Goal: Transaction & Acquisition: Purchase product/service

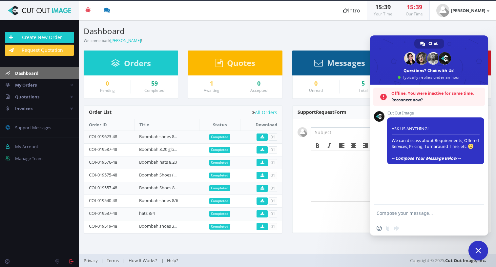
click at [313, 47] on section "Dashboard Welcome back [PERSON_NAME] ! Create New Order Welcome [PERSON_NAME] !…" at bounding box center [287, 136] width 417 height 233
click at [482, 255] on span "Close chat" at bounding box center [478, 251] width 20 height 20
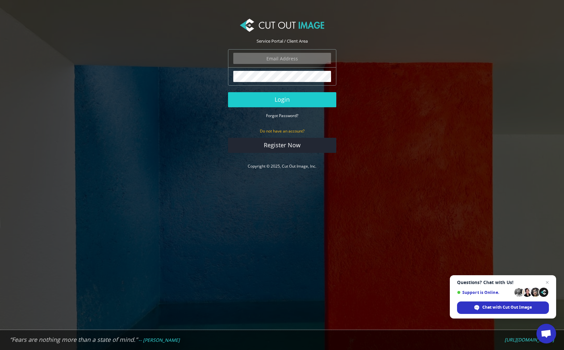
type input "ryan.alioto@boombah.com"
click at [316, 97] on button "Login" at bounding box center [282, 99] width 108 height 15
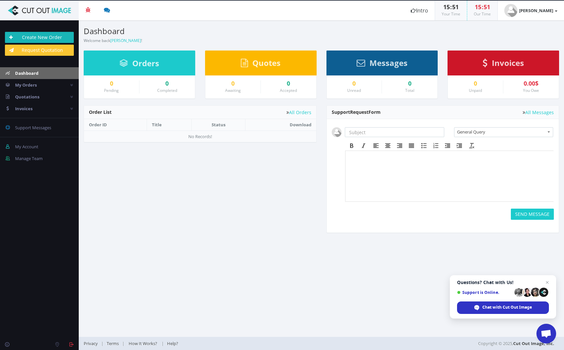
click at [58, 37] on link "Create New Order" at bounding box center [39, 37] width 69 height 11
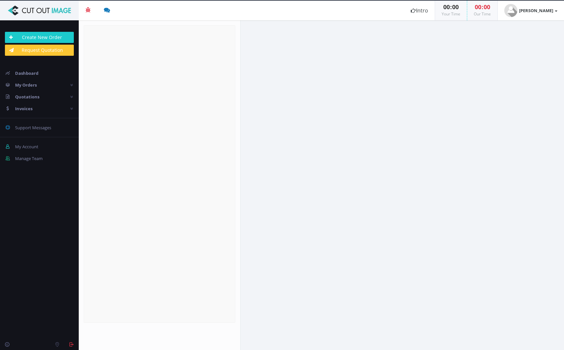
radio input "true"
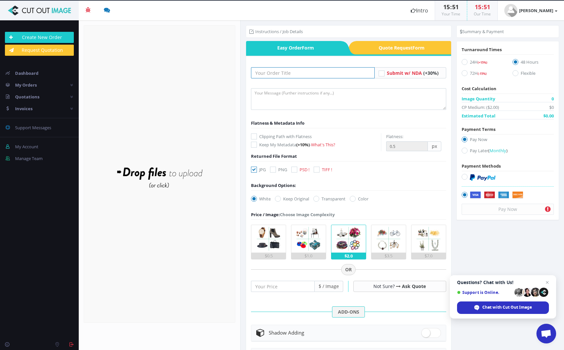
click at [284, 73] on input "text" at bounding box center [313, 72] width 124 height 11
type input "Boombah shoes 9/9"
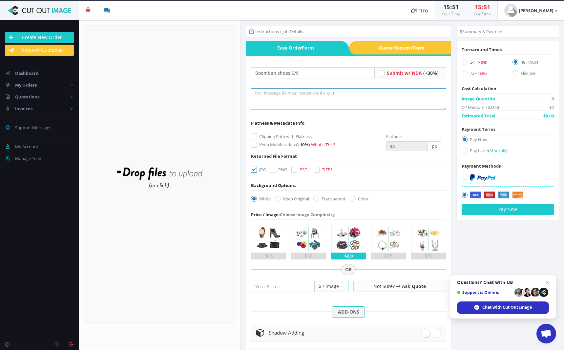
click at [276, 95] on textarea at bounding box center [348, 99] width 195 height 22
drag, startPoint x: 332, startPoint y: 93, endPoint x: 443, endPoint y: 100, distance: 111.4
click at [400, 93] on textarea "submitting shoes for cutout and shadow! PLEASE LEAVE FILE NAMES THE SAME! thank…" at bounding box center [348, 99] width 195 height 22
click at [427, 94] on textarea "submitting shoes for cutout and shadow! PLEASE LEAVE FILE NAMES THE SAME! thank…" at bounding box center [348, 99] width 195 height 22
type textarea "submitting shoes for cutout and shadow! PLEASE LEAVE FILE NAMES THE SAME! thank…"
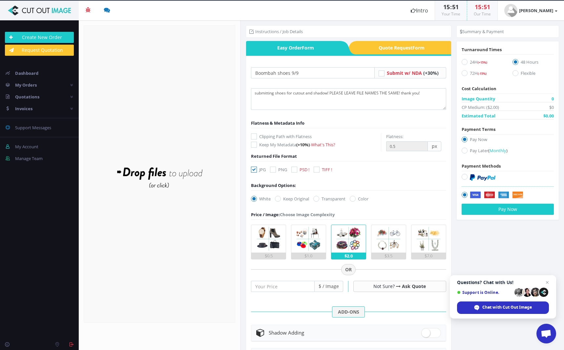
click at [253, 138] on icon at bounding box center [254, 136] width 6 height 6
click at [253, 138] on input "Clipping Path with Flatness" at bounding box center [255, 136] width 4 height 4
click at [255, 136] on icon at bounding box center [254, 136] width 6 height 6
click at [255, 136] on input "Clipping Path with Flatness" at bounding box center [255, 136] width 4 height 4
click at [255, 135] on icon at bounding box center [254, 136] width 6 height 6
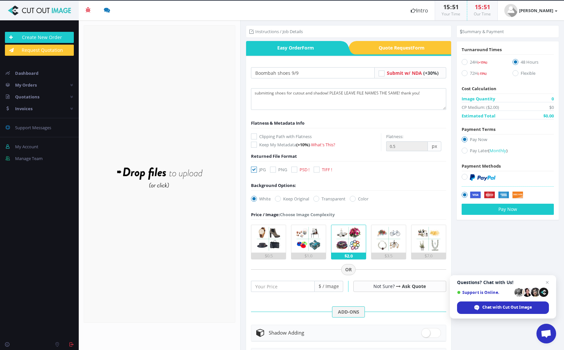
click at [255, 135] on input "Clipping Path with Flatness" at bounding box center [255, 136] width 4 height 4
checkbox input "true"
click at [272, 172] on icon at bounding box center [273, 170] width 6 height 6
click at [272, 172] on input "PNG" at bounding box center [274, 170] width 4 height 4
checkbox input "true"
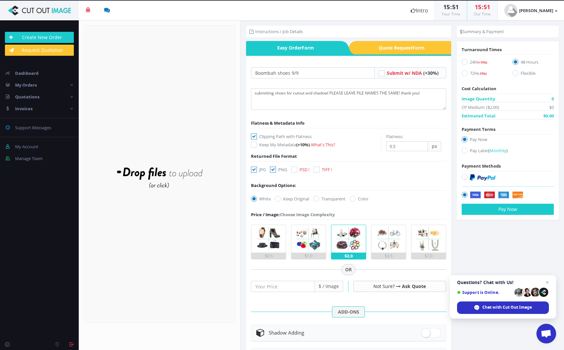
click at [256, 170] on icon at bounding box center [254, 170] width 6 height 6
click at [256, 170] on input "JPG" at bounding box center [255, 170] width 4 height 4
checkbox input "false"
click at [320, 201] on label "Transparent" at bounding box center [329, 198] width 32 height 7
click at [319, 201] on input "Transparent" at bounding box center [317, 199] width 4 height 4
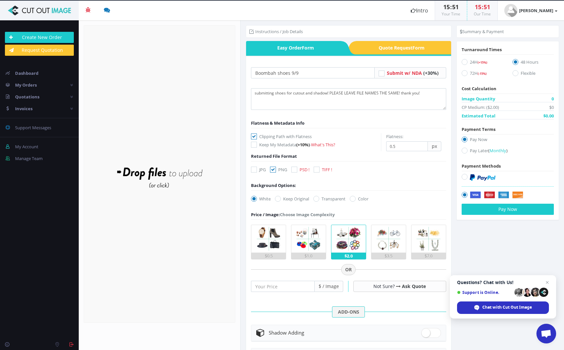
radio input "true"
click at [308, 253] on div "$1.0" at bounding box center [308, 256] width 34 height 7
click at [0, 0] on input "$1.0" at bounding box center [0, 0] width 0 height 0
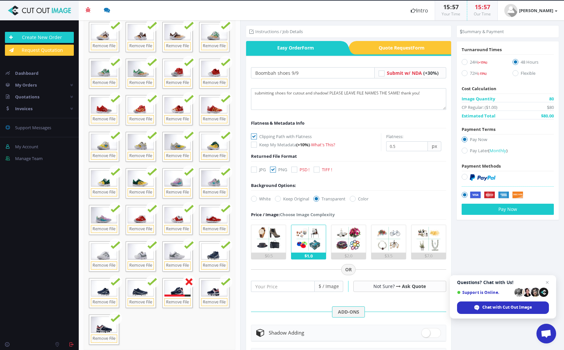
scroll to position [682, 0]
click at [163, 297] on div "Server responded with 0 code." at bounding box center [178, 287] width 30 height 18
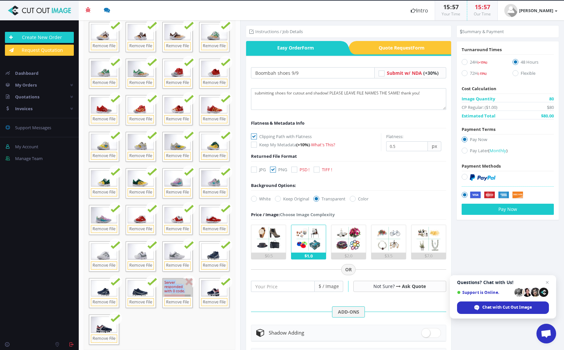
click at [163, 297] on div "Server responded with 0 code." at bounding box center [178, 287] width 30 height 18
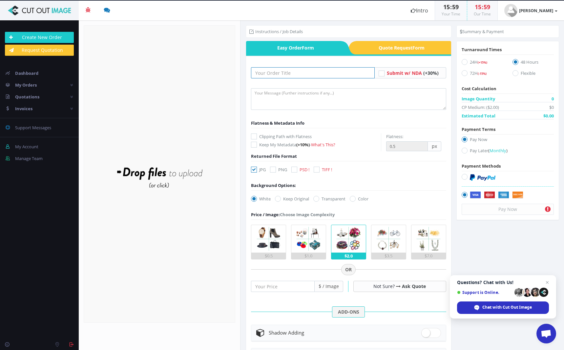
click at [290, 74] on input "text" at bounding box center [313, 72] width 124 height 11
type input "s"
type input "boombah shoes 9/9 G2"
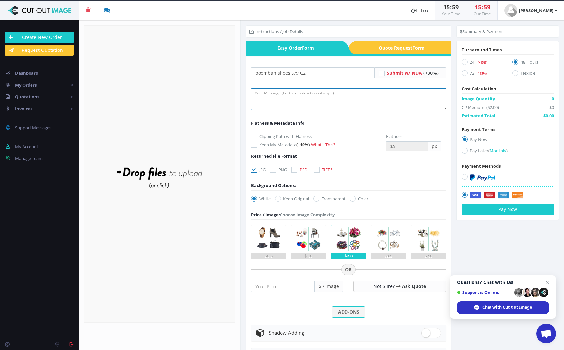
click at [294, 99] on textarea at bounding box center [348, 99] width 195 height 22
type textarea "Submitting images for cutout and shadow! please keep file names the same! thank…"
click at [255, 138] on icon at bounding box center [254, 136] width 6 height 6
click at [255, 138] on input "Clipping Path with Flatness" at bounding box center [255, 136] width 4 height 4
click at [255, 138] on icon at bounding box center [254, 136] width 6 height 6
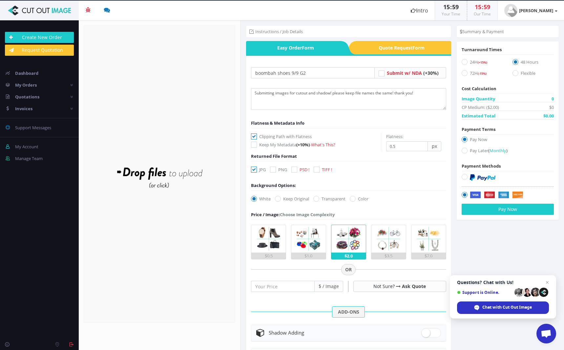
click at [255, 138] on input "Clipping Path with Flatness" at bounding box center [255, 136] width 4 height 4
click at [257, 136] on label "Clipping Path with Flatness" at bounding box center [316, 136] width 130 height 7
click at [257, 136] on input "Clipping Path with Flatness" at bounding box center [255, 136] width 4 height 4
checkbox input "true"
click at [255, 171] on icon at bounding box center [254, 170] width 6 height 6
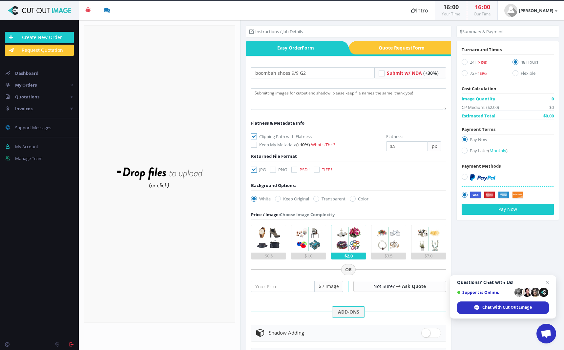
click at [255, 171] on input "JPG" at bounding box center [255, 170] width 4 height 4
checkbox input "false"
click at [275, 169] on icon at bounding box center [273, 170] width 6 height 6
click at [275, 169] on input "PNG" at bounding box center [274, 170] width 4 height 4
checkbox input "true"
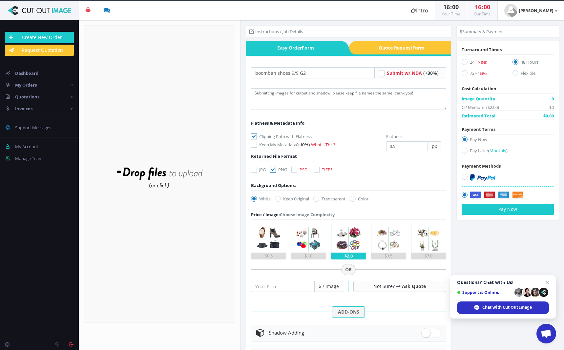
click at [318, 201] on icon at bounding box center [316, 199] width 6 height 6
click at [318, 201] on input "Transparent" at bounding box center [317, 199] width 4 height 4
radio input "true"
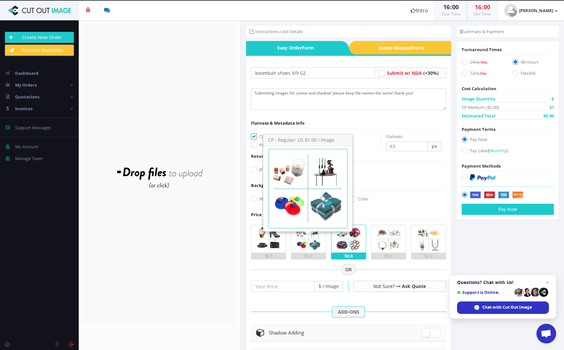
click at [309, 247] on img at bounding box center [308, 239] width 28 height 28
click at [0, 0] on input "$1.0" at bounding box center [0, 0] width 0 height 0
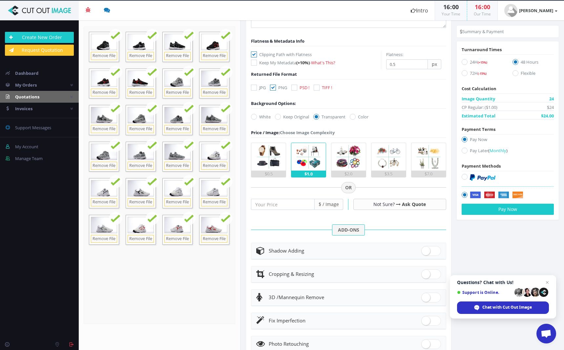
scroll to position [91, 0]
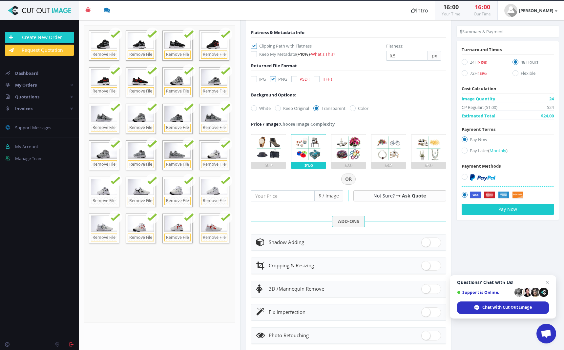
click at [427, 241] on span at bounding box center [431, 242] width 20 height 10
click at [425, 241] on input "checkbox" at bounding box center [423, 241] width 4 height 4
checkbox input "true"
radio input "true"
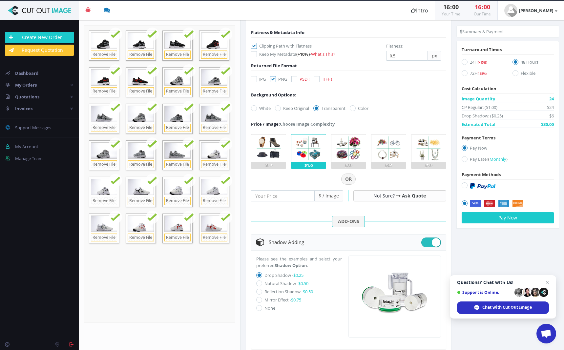
click at [260, 284] on icon at bounding box center [259, 283] width 6 height 6
click at [260, 284] on input "Natural Shadow - $0.50" at bounding box center [260, 283] width 4 height 4
radio input "true"
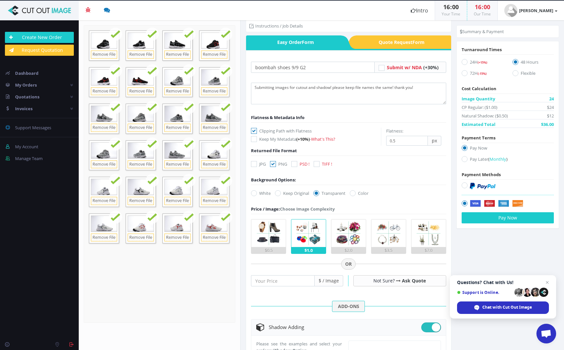
scroll to position [0, 0]
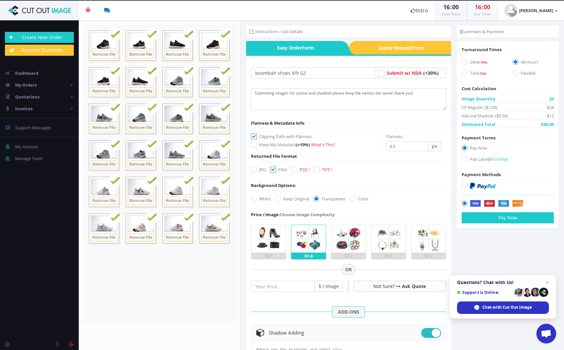
click at [461, 159] on icon at bounding box center [464, 159] width 6 height 6
click at [463, 159] on input "Pay Later ( Monthly )" at bounding box center [465, 159] width 4 height 4
radio input "true"
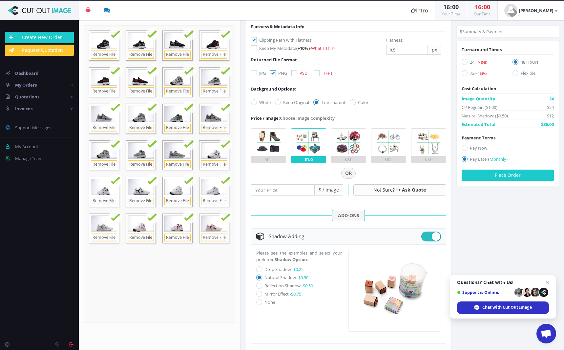
scroll to position [101, 0]
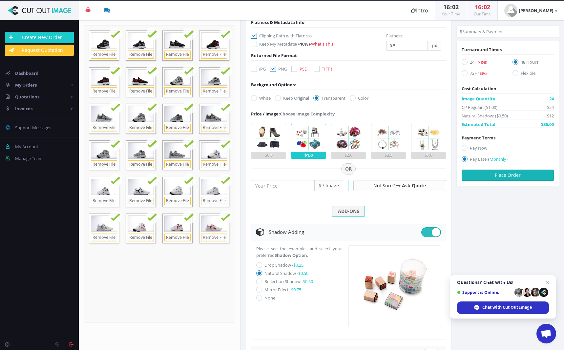
click at [501, 176] on button "Place Order" at bounding box center [507, 175] width 92 height 11
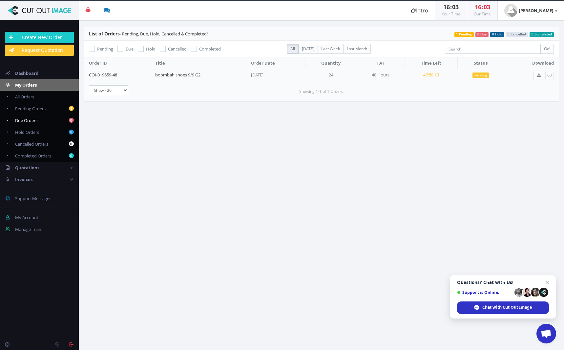
click at [45, 114] on link "0 Due Orders" at bounding box center [39, 120] width 79 height 12
checkbox input "true"
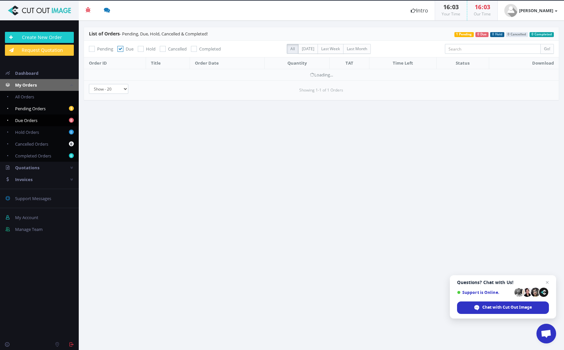
click at [46, 108] on span "Pending Orders" at bounding box center [30, 109] width 30 height 6
checkbox input "true"
checkbox input "false"
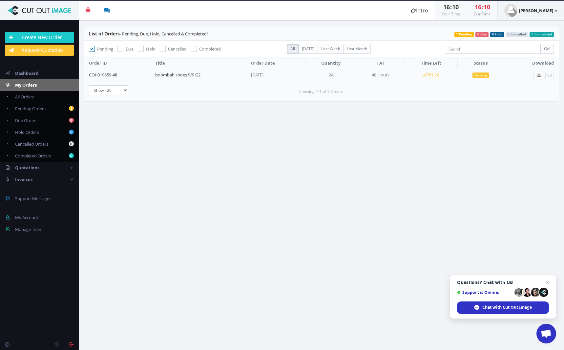
click at [554, 11] on link "[PERSON_NAME]" at bounding box center [530, 11] width 66 height 20
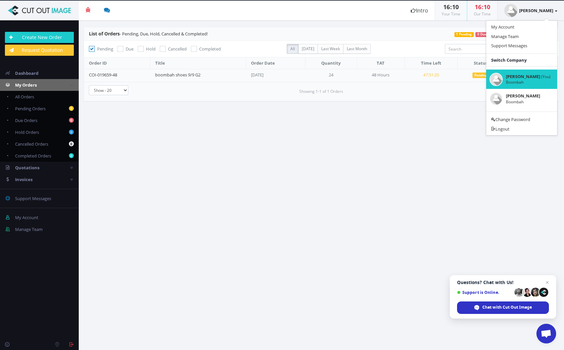
click at [553, 10] on link "[PERSON_NAME]" at bounding box center [530, 11] width 66 height 20
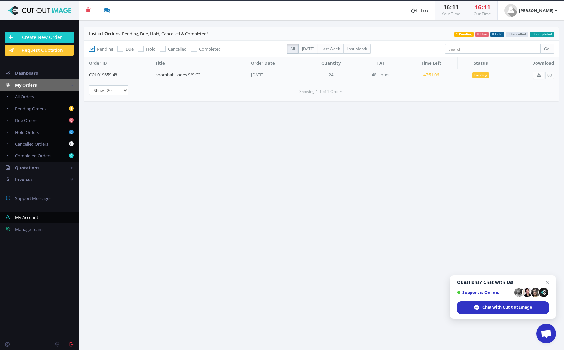
click at [36, 218] on span "My Account" at bounding box center [26, 217] width 23 height 6
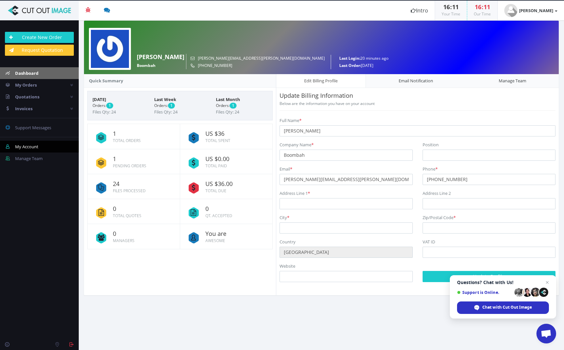
click at [43, 73] on link "Dashboard" at bounding box center [39, 73] width 79 height 12
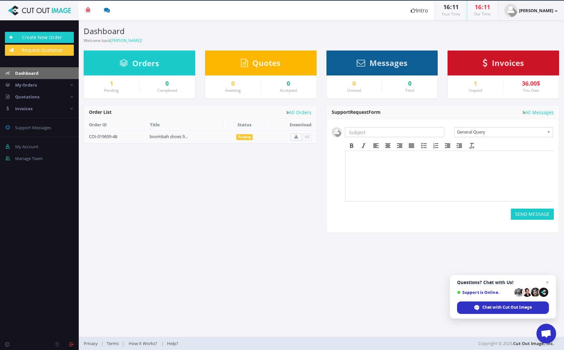
click at [549, 11] on strong "[PERSON_NAME]" at bounding box center [536, 11] width 34 height 6
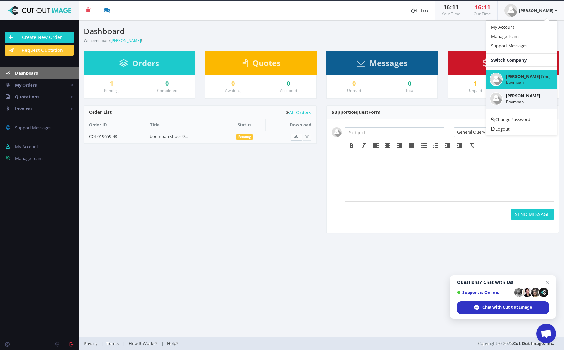
click at [526, 102] on small "Boombah" at bounding box center [528, 102] width 45 height 6
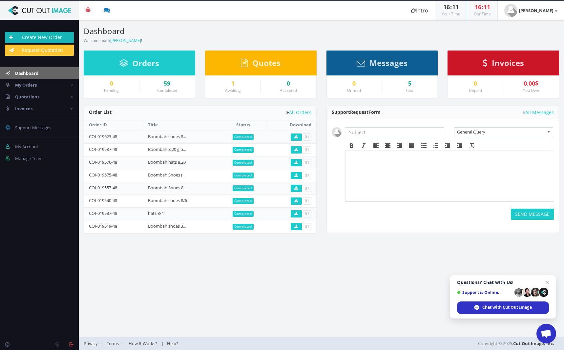
click at [39, 36] on link "Create New Order" at bounding box center [39, 37] width 69 height 11
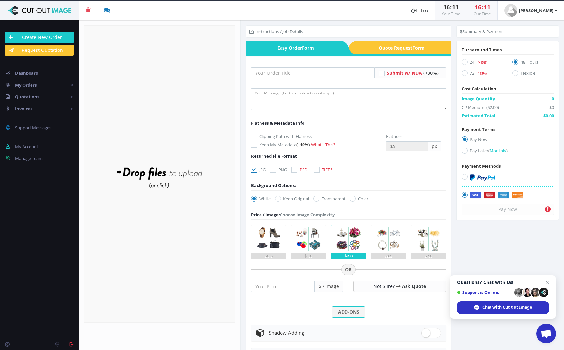
click at [463, 152] on icon at bounding box center [464, 151] width 6 height 6
click at [463, 152] on input "Pay Later ( Monthly )" at bounding box center [465, 151] width 4 height 4
radio input "true"
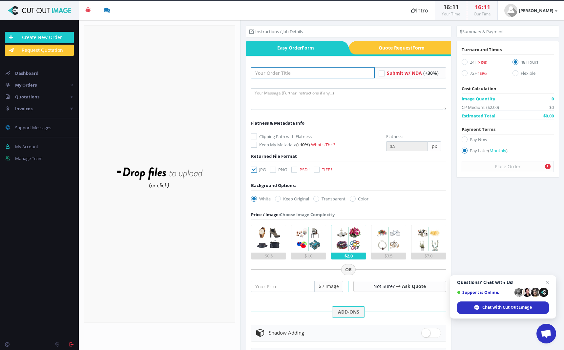
click at [275, 74] on input "text" at bounding box center [313, 72] width 124 height 11
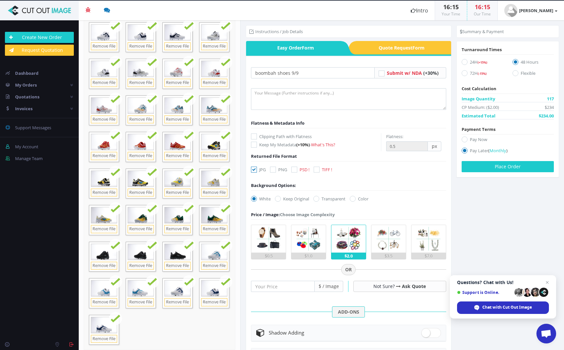
scroll to position [1119, 0]
type input "boombah shoes 9/9"
click at [318, 198] on icon at bounding box center [316, 199] width 6 height 6
click at [318, 198] on input "Transparent" at bounding box center [317, 199] width 4 height 4
radio input "true"
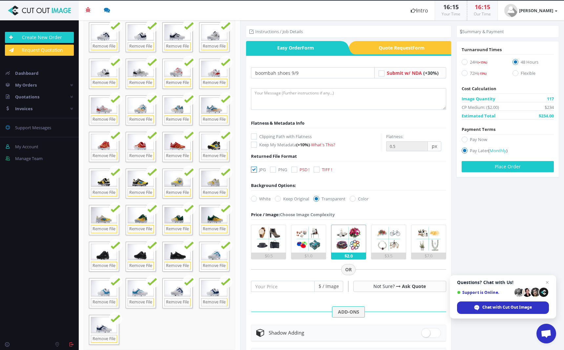
radio input "true"
radio input "false"
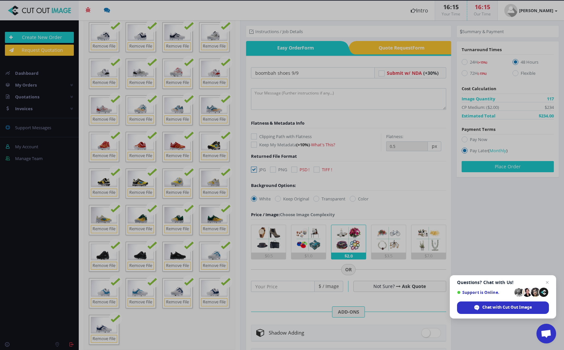
scroll to position [1102, 0]
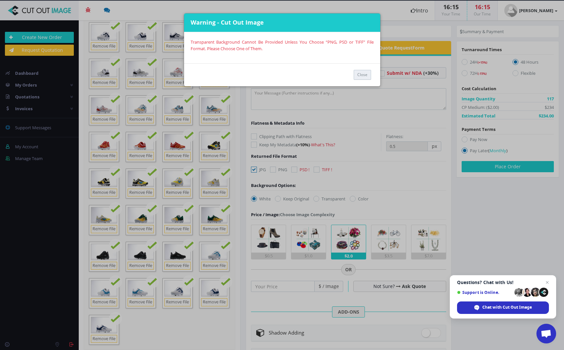
click at [364, 77] on button "Close" at bounding box center [362, 75] width 17 height 10
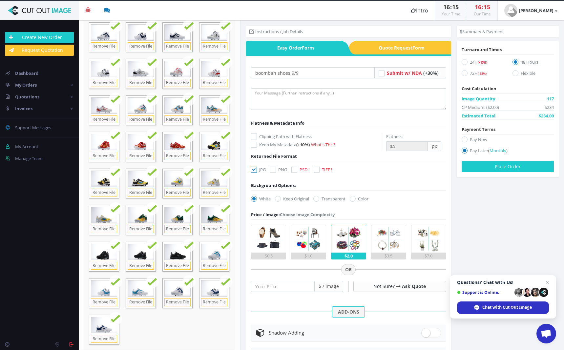
click at [273, 170] on icon at bounding box center [273, 170] width 6 height 6
click at [273, 170] on input "PNG" at bounding box center [274, 170] width 4 height 4
checkbox input "true"
click at [257, 137] on label "Clipping Path with Flatness" at bounding box center [316, 136] width 130 height 7
click at [257, 137] on input "Clipping Path with Flatness" at bounding box center [255, 136] width 4 height 4
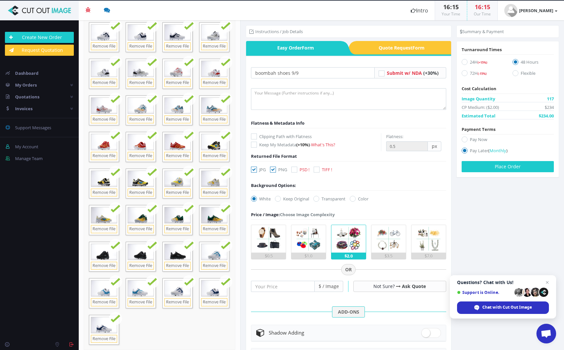
checkbox input "true"
click at [255, 169] on icon at bounding box center [254, 170] width 6 height 6
click at [255, 169] on input "JPG" at bounding box center [255, 170] width 4 height 4
checkbox input "false"
click at [316, 199] on icon at bounding box center [316, 199] width 6 height 6
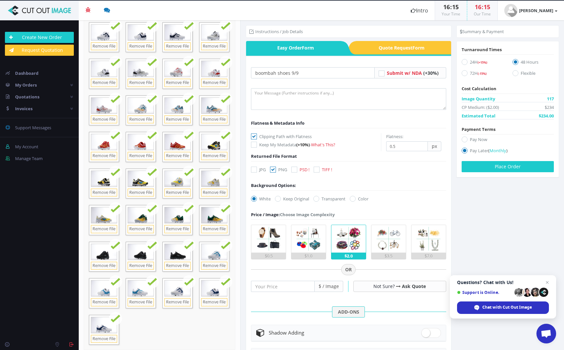
click at [316, 199] on input "Transparent" at bounding box center [317, 199] width 4 height 4
radio input "true"
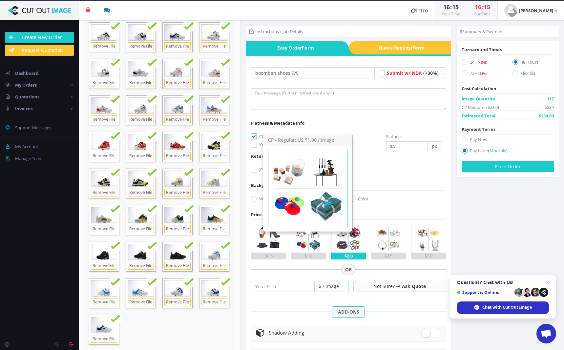
click at [310, 242] on img at bounding box center [308, 239] width 28 height 28
click at [0, 0] on input "$1.0" at bounding box center [0, 0] width 0 height 0
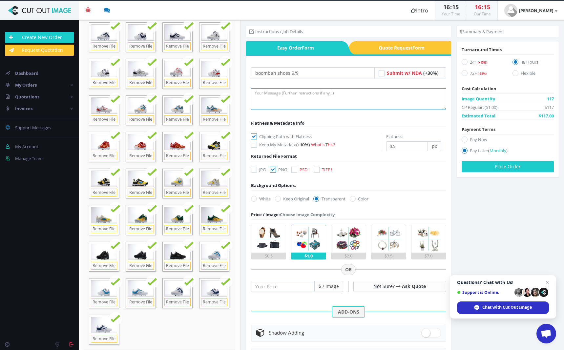
click at [284, 95] on textarea at bounding box center [348, 99] width 195 height 22
click at [395, 92] on textarea "submitting images for cutout and shadow. please keep file names the same! that …" at bounding box center [348, 99] width 195 height 22
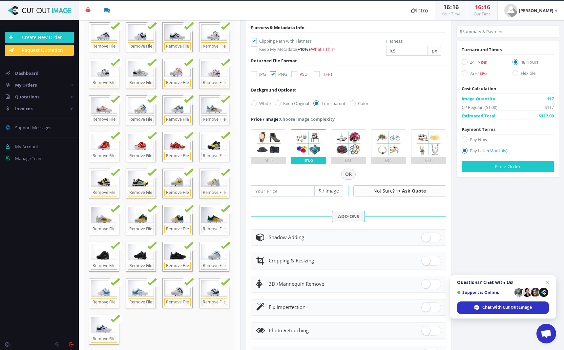
type textarea "submitting images for cutout and shadow. please keep file names the same! thank…"
click at [422, 238] on span at bounding box center [431, 238] width 20 height 10
click at [422, 238] on input "checkbox" at bounding box center [423, 236] width 4 height 4
checkbox input "true"
radio input "true"
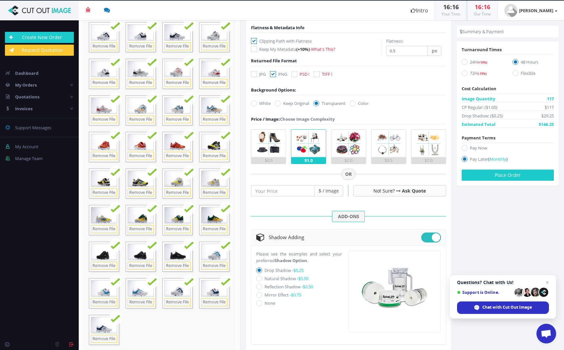
click at [260, 279] on icon at bounding box center [259, 278] width 6 height 6
click at [260, 279] on input "Natural Shadow - $0.50" at bounding box center [260, 278] width 4 height 4
radio input "true"
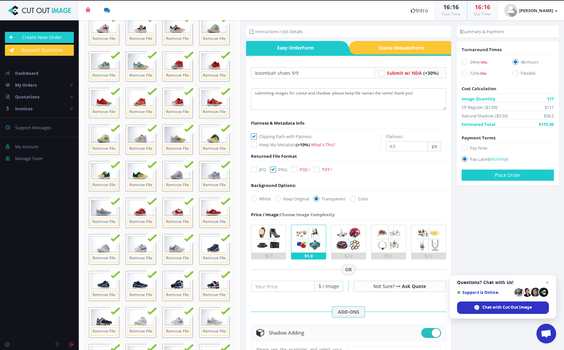
scroll to position [0, 0]
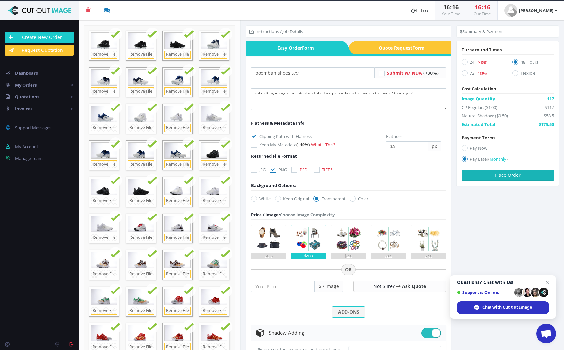
click at [510, 174] on button "Place Order" at bounding box center [507, 175] width 92 height 11
